Goal: Entertainment & Leisure: Consume media (video, audio)

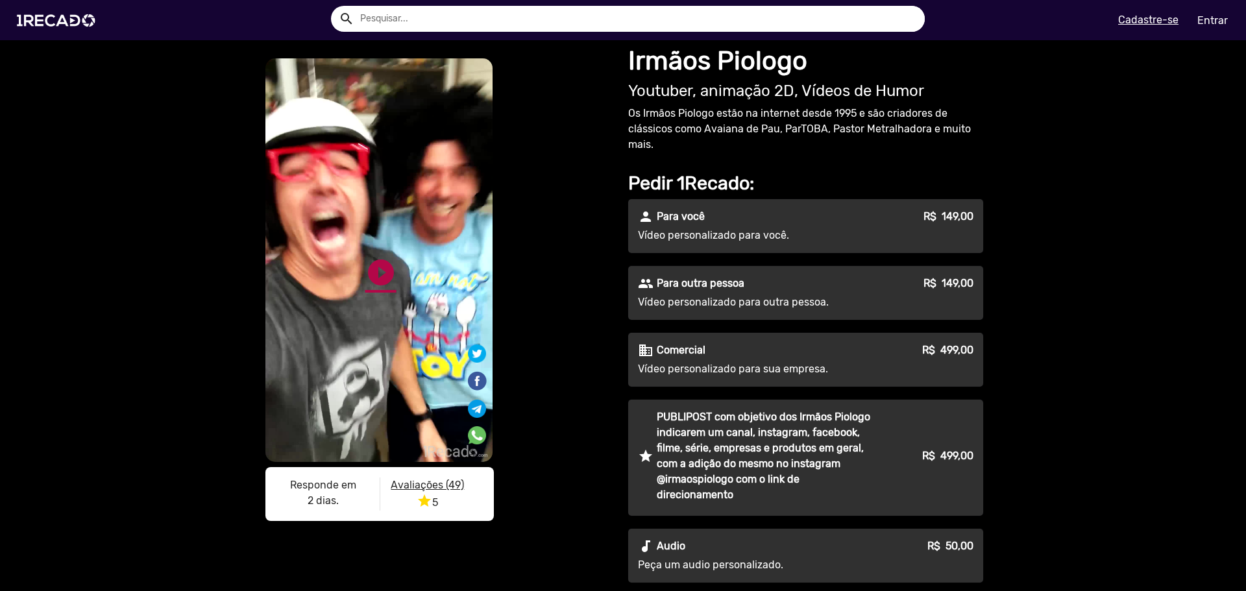
click at [384, 273] on link "play_circle_filled" at bounding box center [380, 272] width 31 height 31
click at [378, 269] on link "pause_circle" at bounding box center [380, 272] width 31 height 31
click at [352, 271] on div "play_circle_filled" at bounding box center [360, 267] width 40 height 49
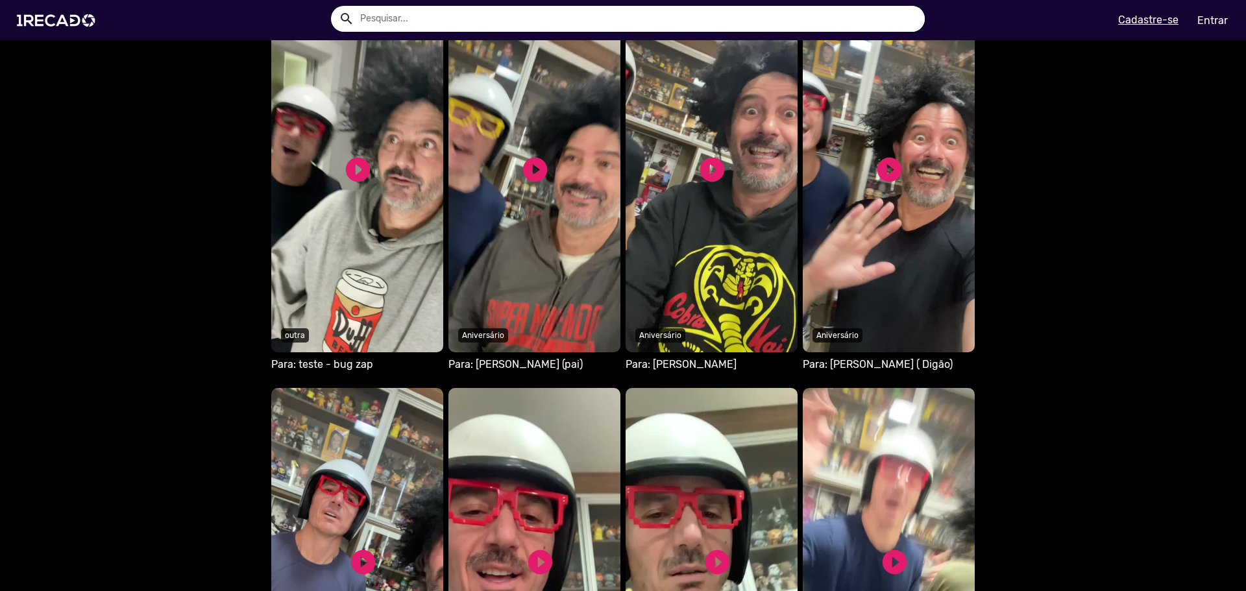
scroll to position [844, 0]
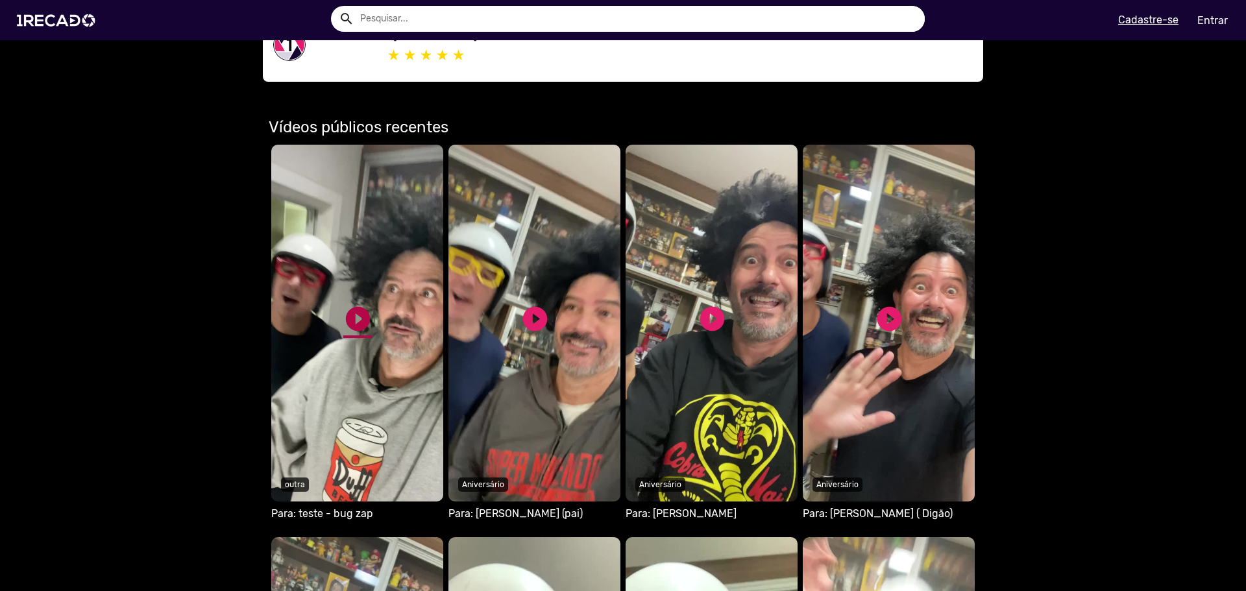
click at [360, 316] on link "play_circle_filled" at bounding box center [357, 318] width 29 height 29
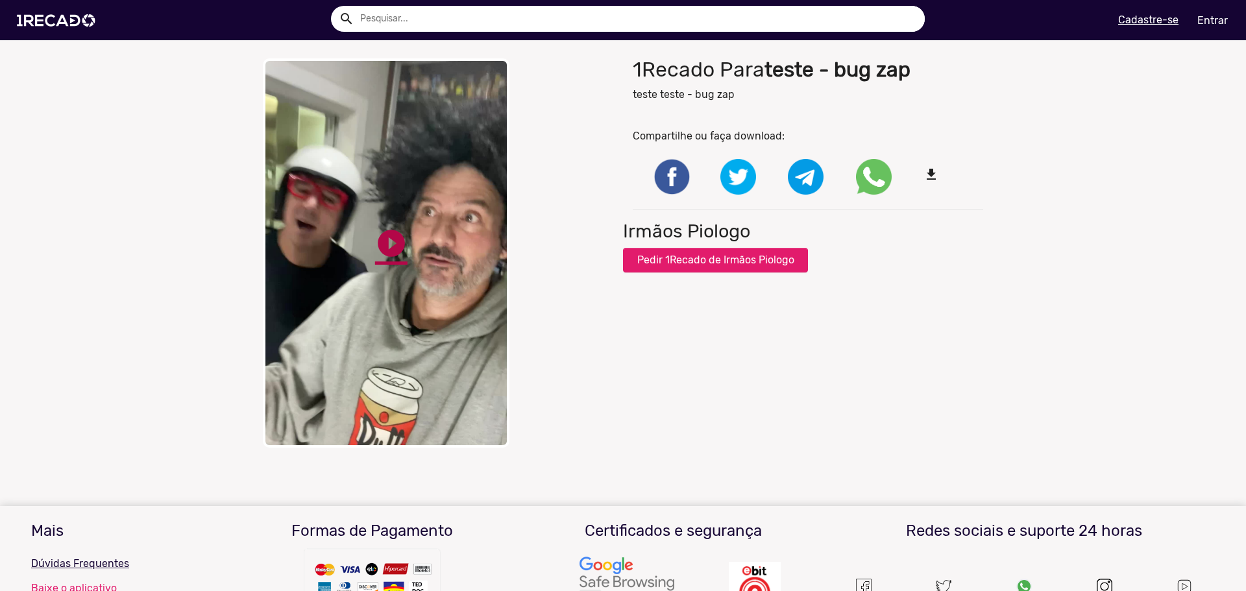
click at [402, 245] on link "play_circle_filled" at bounding box center [391, 243] width 32 height 32
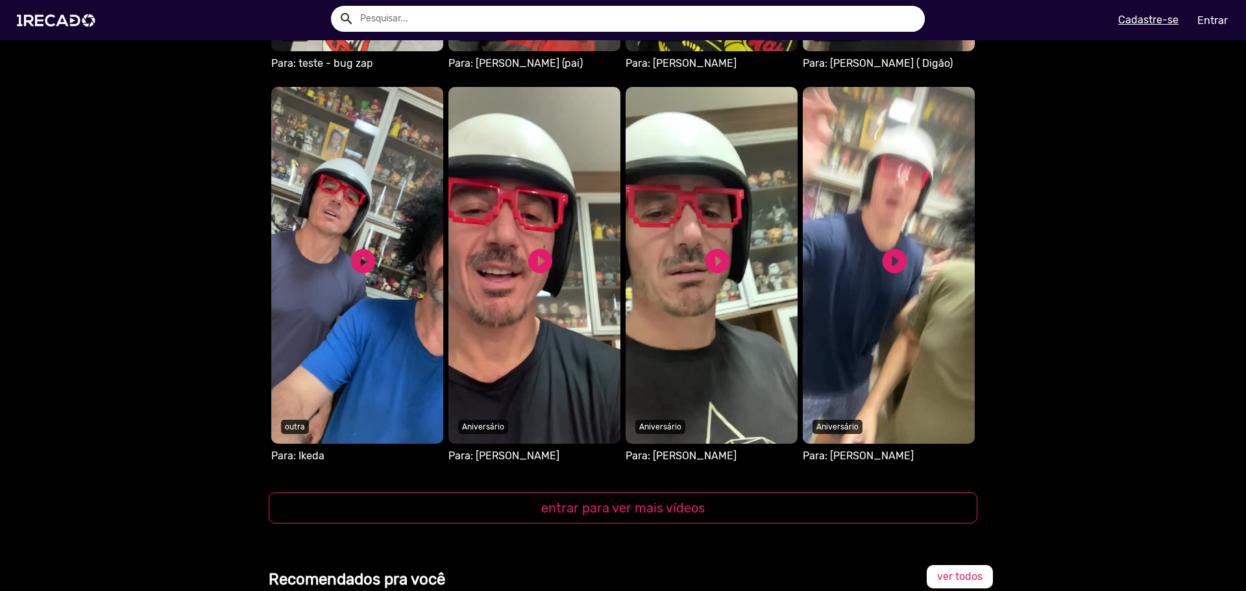
scroll to position [1298, 0]
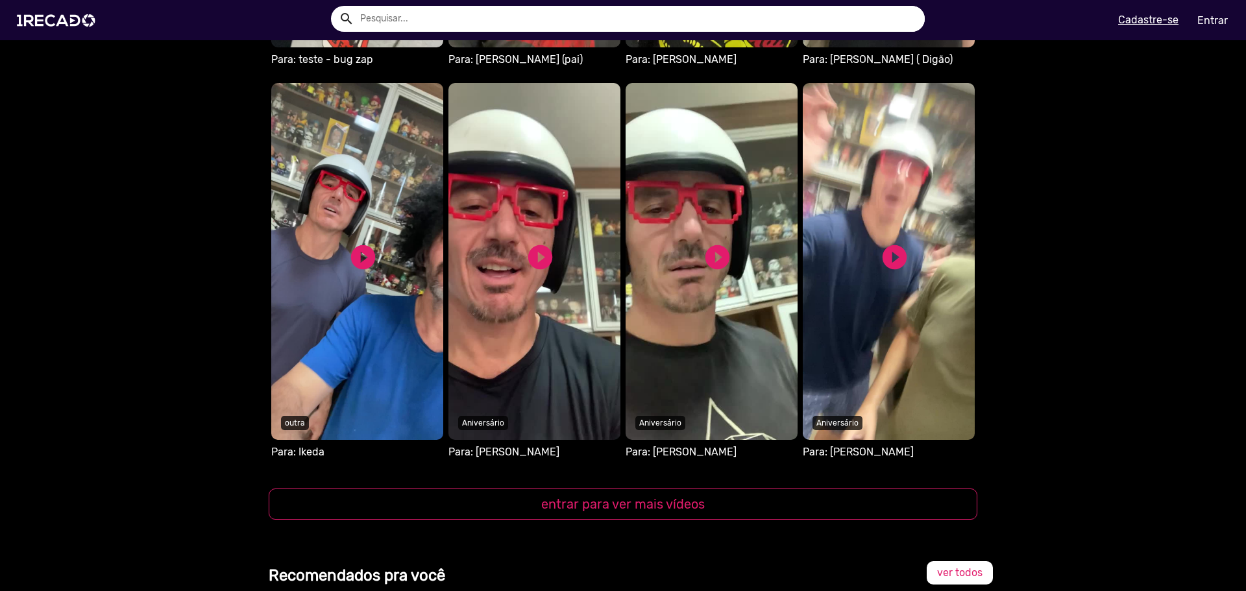
click at [443, 234] on video "S1RECADO vídeos dedicados para fãs e empresas" at bounding box center [357, 261] width 172 height 357
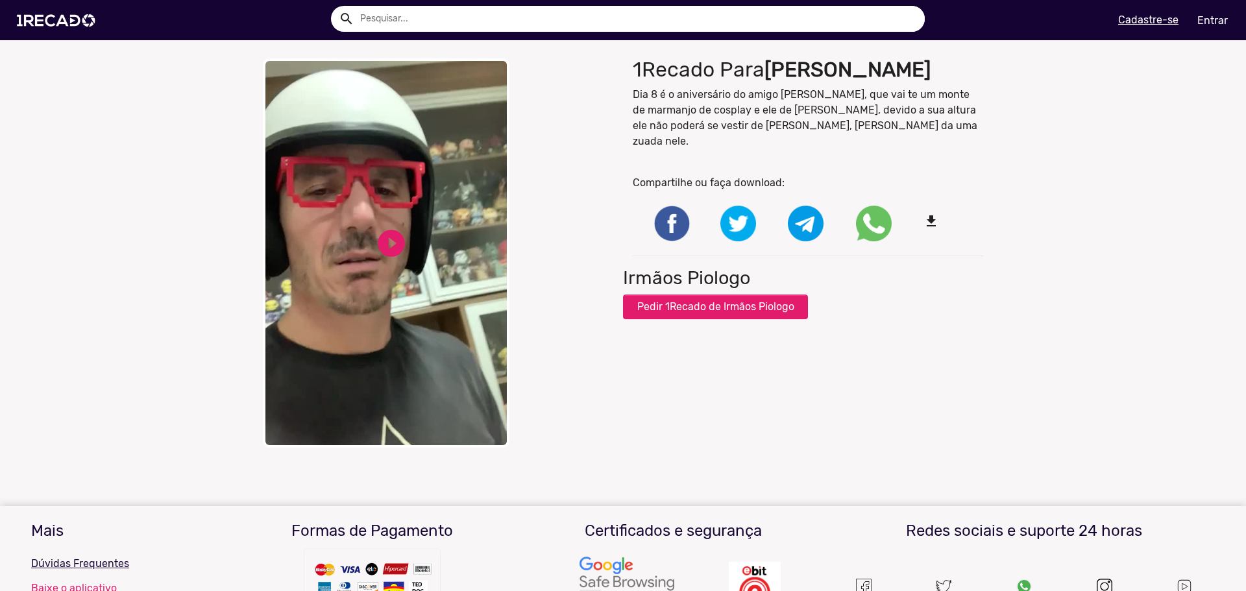
click at [349, 273] on video "Your browser does not support HTML5 video." at bounding box center [386, 252] width 247 height 389
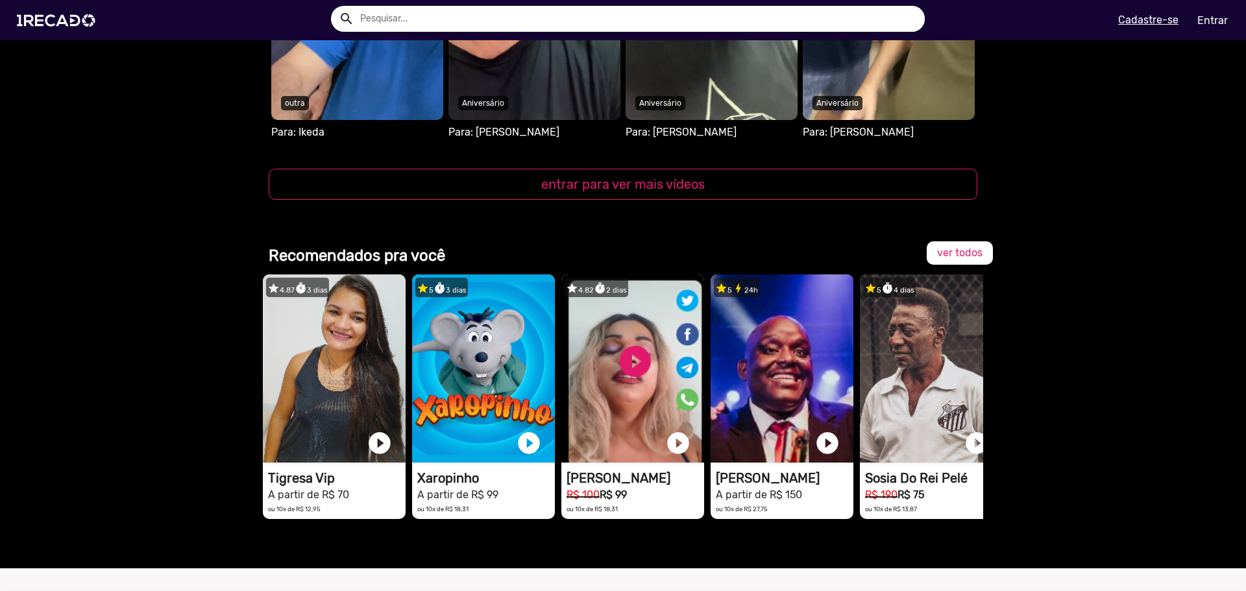
scroll to position [1623, 0]
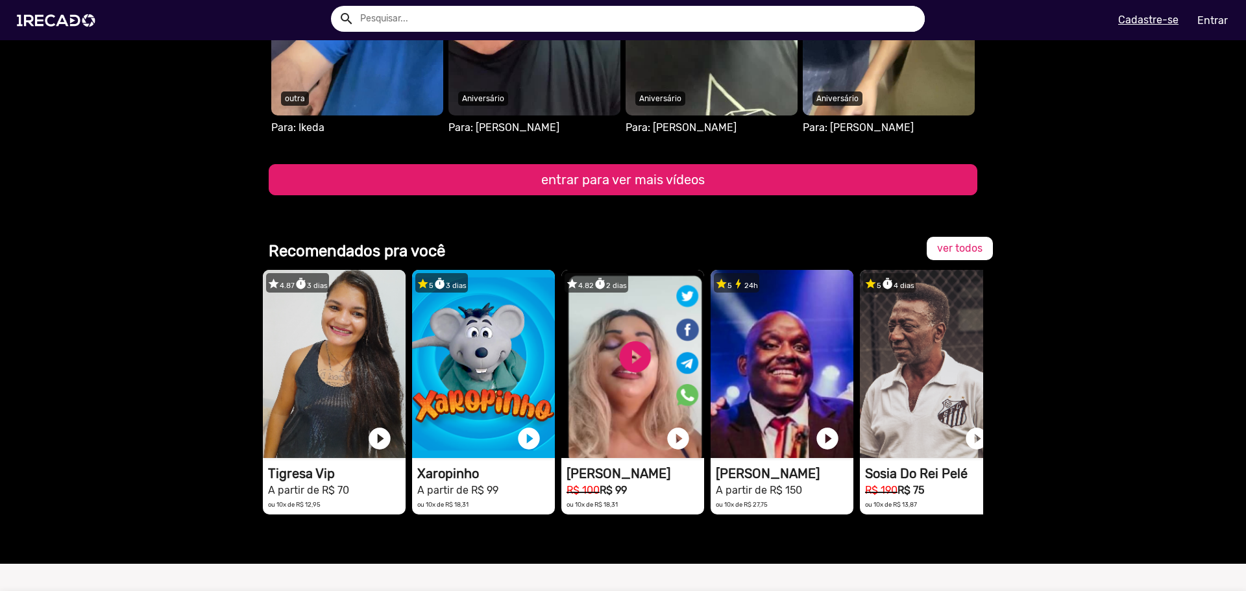
click at [656, 181] on button "entrar para ver mais vídeos" at bounding box center [623, 179] width 709 height 31
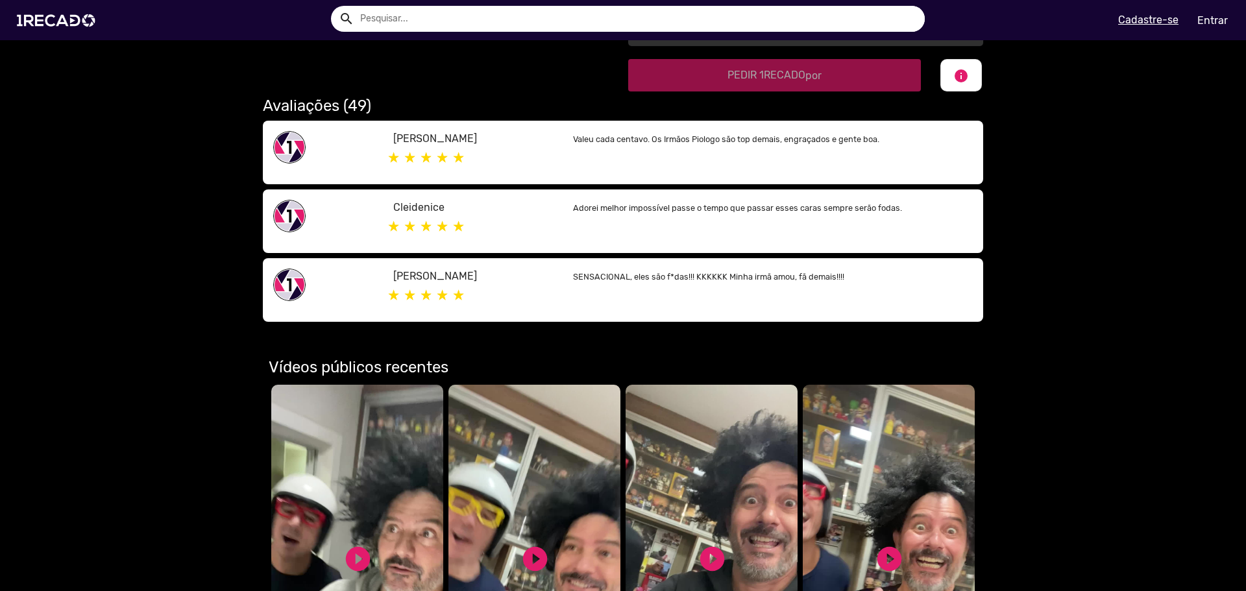
scroll to position [584, 0]
